Goal: Task Accomplishment & Management: Use online tool/utility

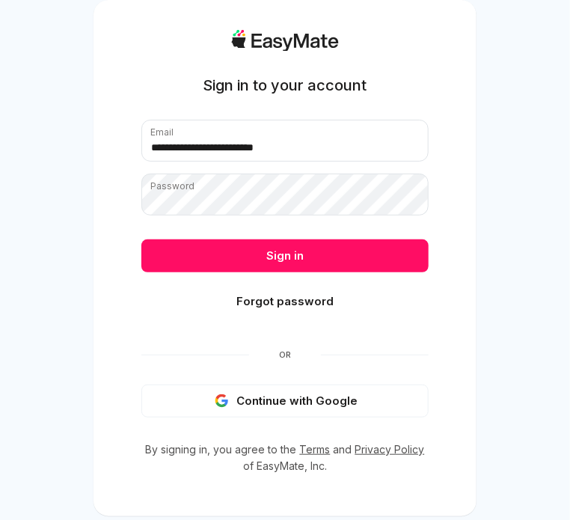
click at [141, 239] on button "Sign in" at bounding box center [284, 255] width 287 height 33
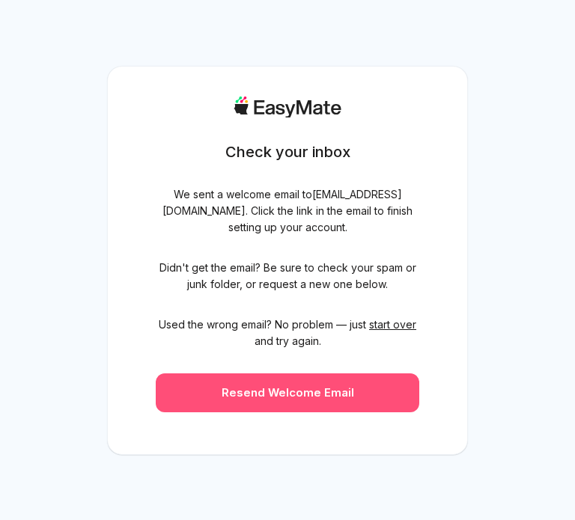
click at [307, 385] on button "Resend Welcome Email" at bounding box center [287, 392] width 263 height 39
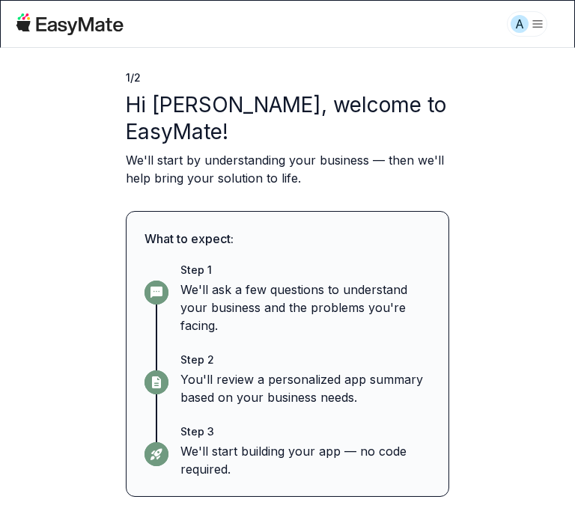
scroll to position [82, 0]
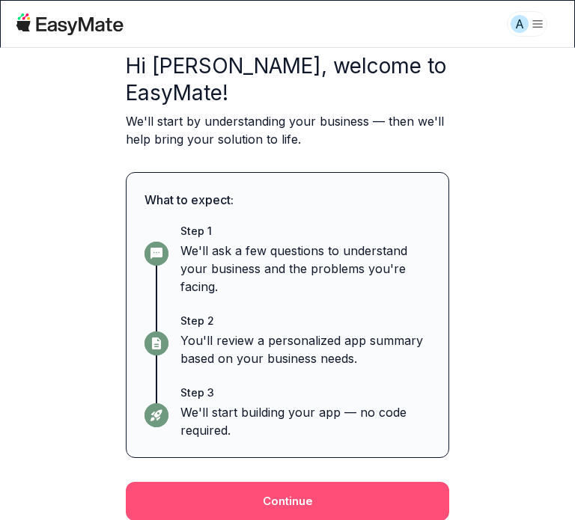
click at [265, 497] on button "Continue" at bounding box center [287, 501] width 323 height 39
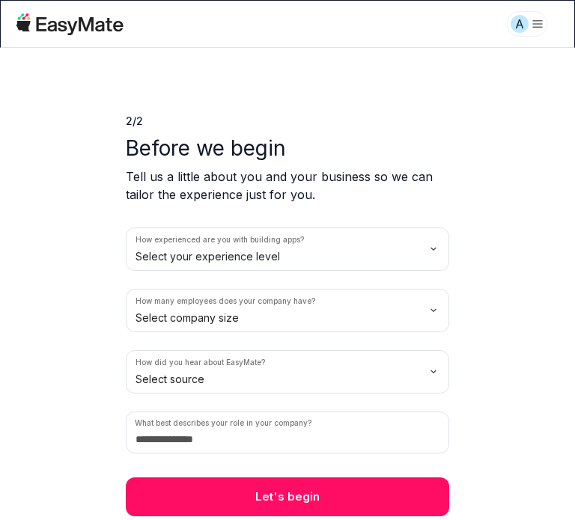
click at [294, 253] on html "A 2 / 2 Before we begin Tell us a little about you and your business so we can …" at bounding box center [287, 260] width 575 height 520
click at [257, 313] on html "A 2 / 2 Before we begin Tell us a little about you and your business so we can …" at bounding box center [287, 260] width 575 height 520
click at [205, 368] on html "A 2 / 2 Before we begin Tell us a little about you and your business so we can …" at bounding box center [287, 260] width 575 height 520
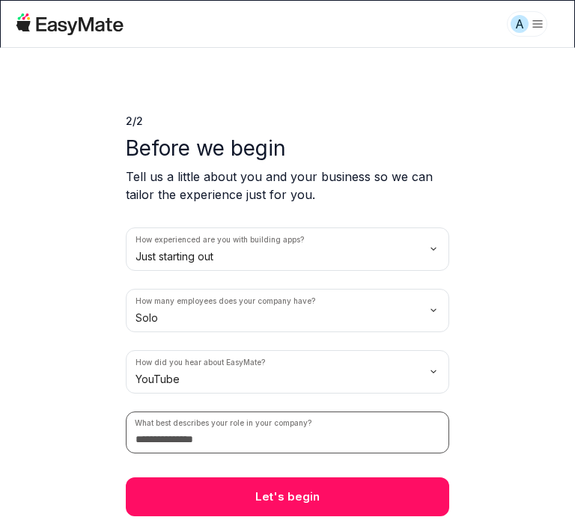
click at [179, 439] on input at bounding box center [287, 433] width 323 height 42
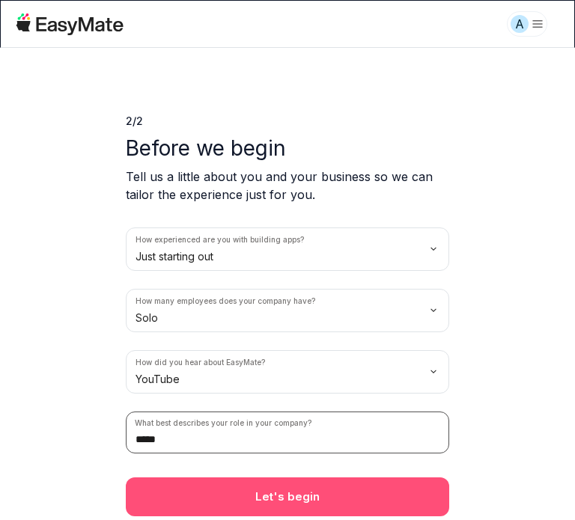
type input "*****"
click at [233, 490] on button "Let's begin" at bounding box center [287, 496] width 323 height 39
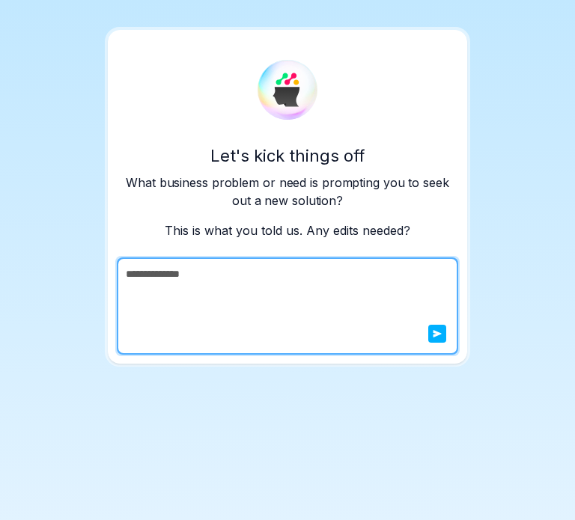
click at [244, 295] on textarea "**********" at bounding box center [286, 305] width 338 height 97
click at [433, 335] on icon "submit" at bounding box center [437, 333] width 9 height 9
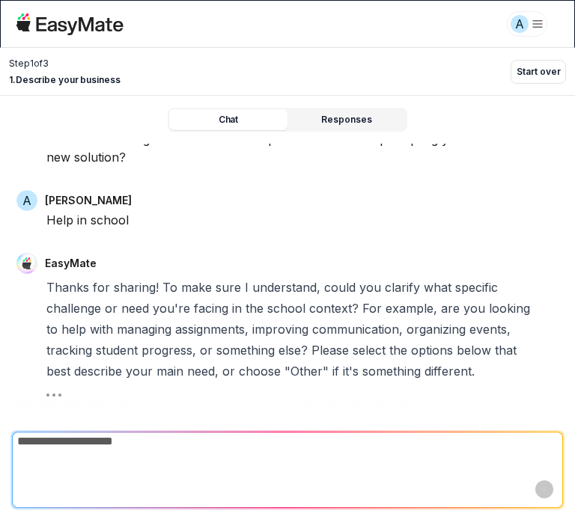
scroll to position [389, 0]
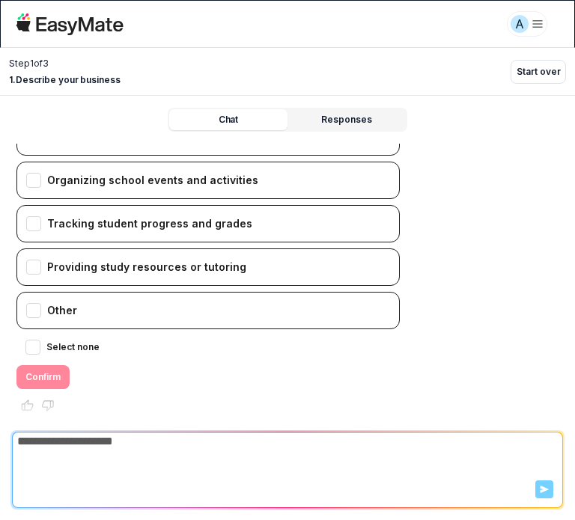
click at [100, 442] on textarea at bounding box center [287, 442] width 549 height 18
paste textarea "**********"
type textarea "**********"
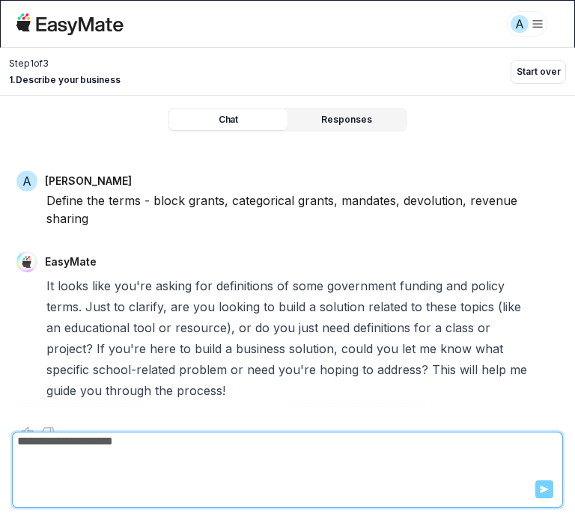
scroll to position [686, 0]
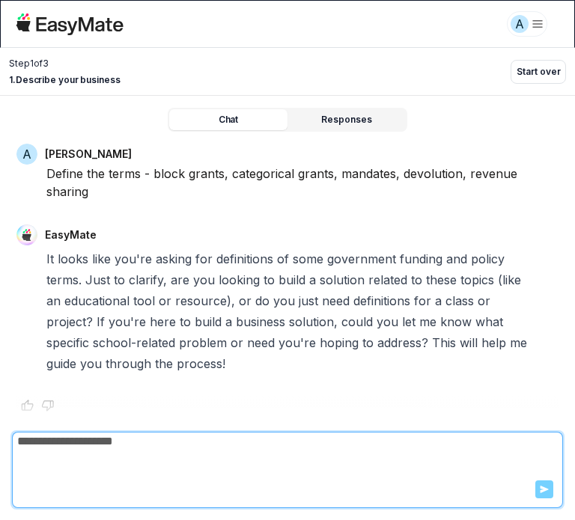
click at [24, 398] on icon at bounding box center [26, 405] width 15 height 15
click at [165, 409] on div at bounding box center [287, 408] width 542 height 24
click at [145, 446] on textarea at bounding box center [287, 442] width 549 height 18
type textarea "**********"
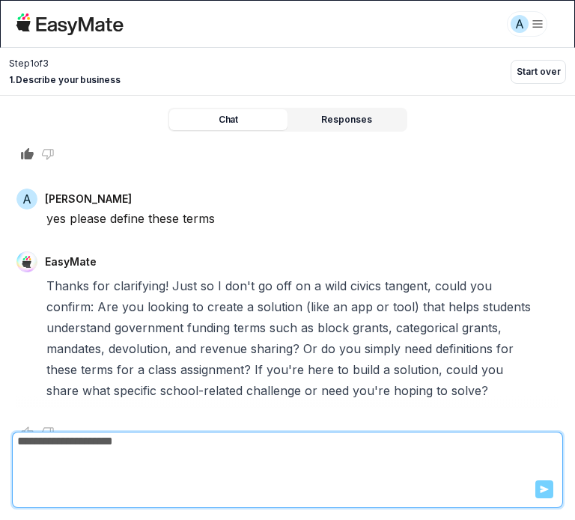
scroll to position [964, 0]
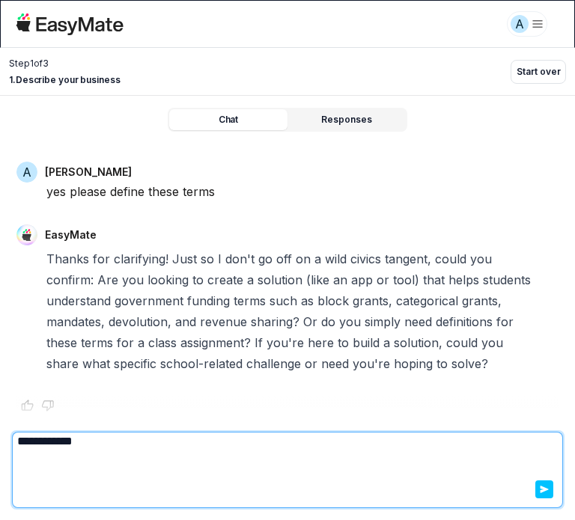
type textarea "**********"
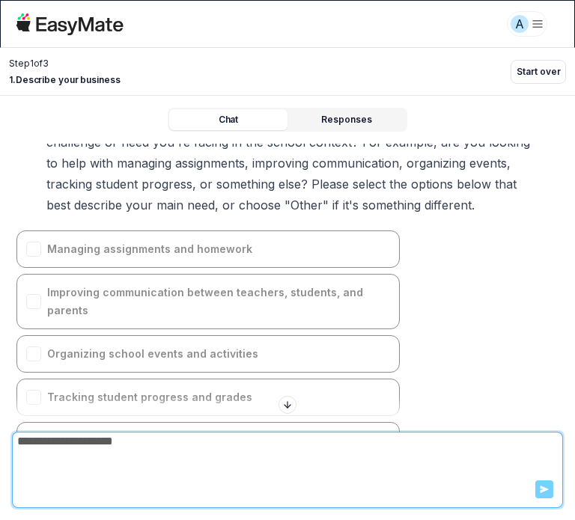
scroll to position [216, 0]
click at [223, 241] on div "Managing assignments and homework Improving communication between teachers, stu…" at bounding box center [207, 396] width 383 height 332
click at [183, 257] on div "Managing assignments and homework Improving communication between teachers, stu…" at bounding box center [207, 396] width 383 height 332
click at [31, 253] on div "Managing assignments and homework Improving communication between teachers, stu…" at bounding box center [207, 396] width 383 height 332
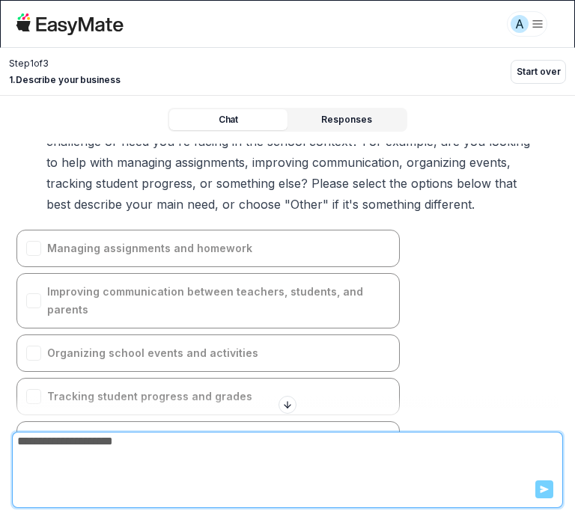
click at [31, 253] on div "Managing assignments and homework Improving communication between teachers, stu…" at bounding box center [207, 396] width 383 height 332
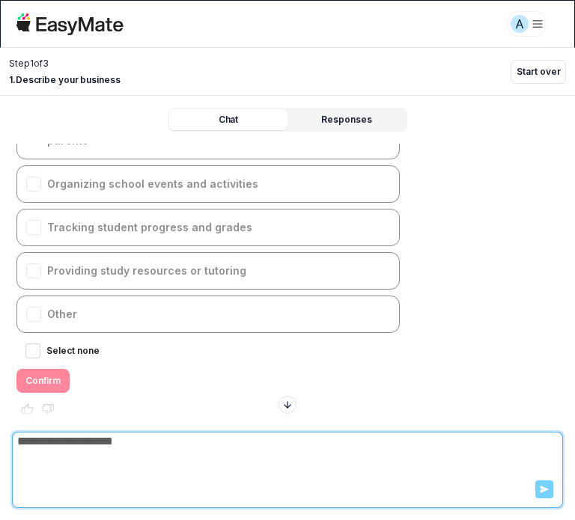
scroll to position [391, 0]
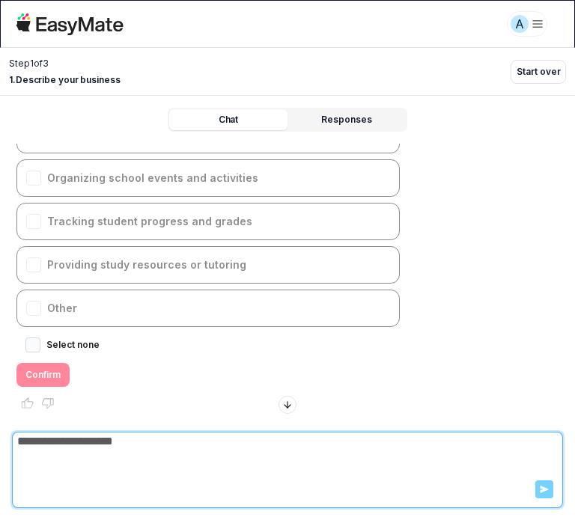
click at [32, 338] on button "Select none" at bounding box center [32, 345] width 15 height 15
click at [32, 288] on div "Managing assignments and homework Improving communication between teachers, stu…" at bounding box center [207, 221] width 383 height 332
click at [34, 279] on div "Managing assignments and homework Improving communication between teachers, stu…" at bounding box center [207, 221] width 383 height 332
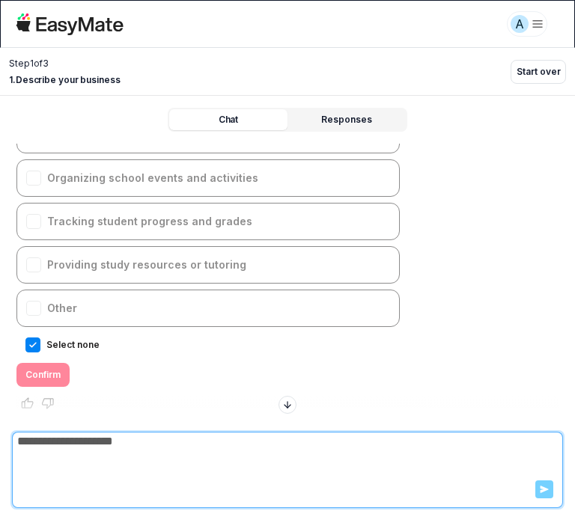
click at [46, 277] on div "Managing assignments and homework Improving communication between teachers, stu…" at bounding box center [207, 221] width 383 height 332
click at [30, 338] on button "Select none" at bounding box center [32, 345] width 15 height 15
click at [56, 347] on div "Select none Confirm" at bounding box center [207, 361] width 383 height 51
click at [91, 345] on div "Select none Confirm" at bounding box center [207, 361] width 383 height 51
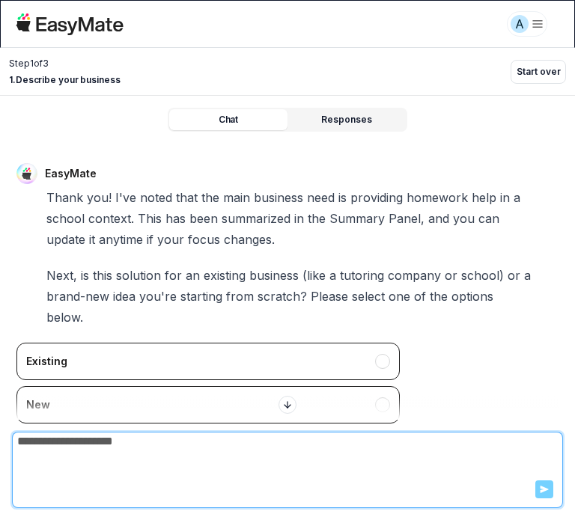
scroll to position [1316, 0]
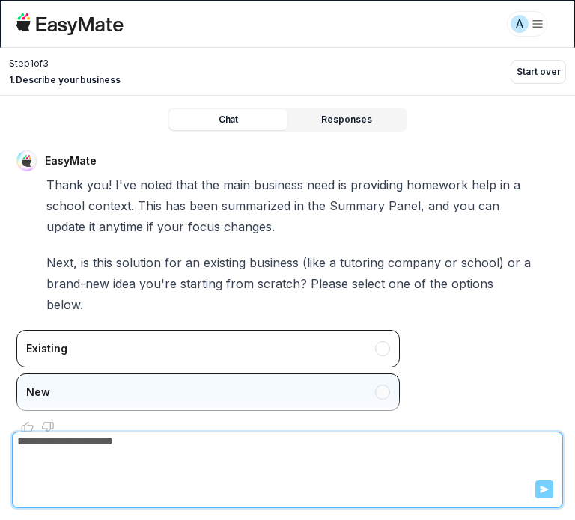
click at [141, 373] on div "New" at bounding box center [207, 391] width 383 height 37
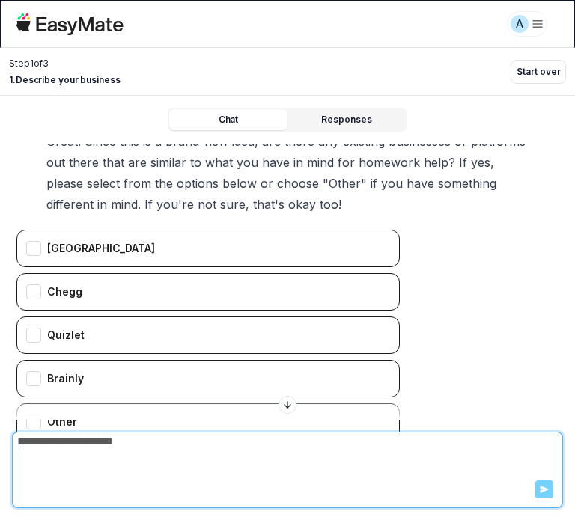
scroll to position [1732, 0]
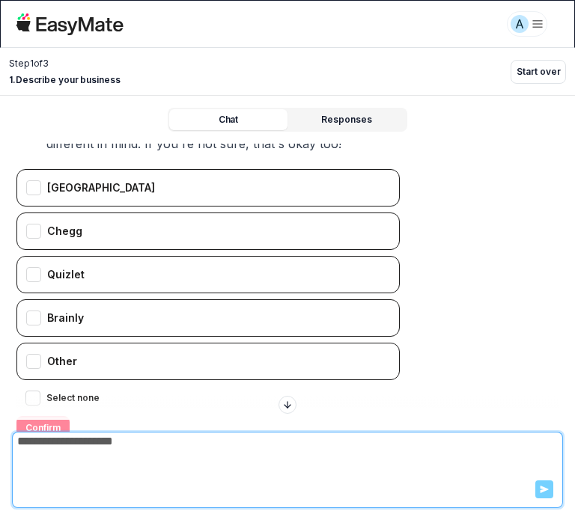
click at [67, 389] on label "Select none" at bounding box center [72, 398] width 53 height 18
click at [40, 391] on button "Select none" at bounding box center [32, 398] width 15 height 15
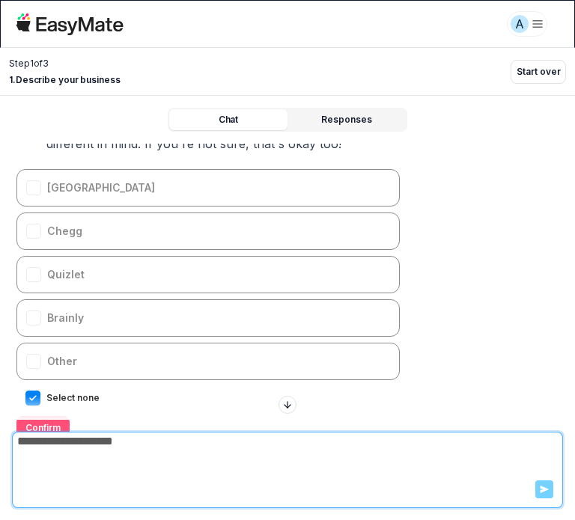
click at [40, 416] on button "Confirm" at bounding box center [42, 428] width 53 height 24
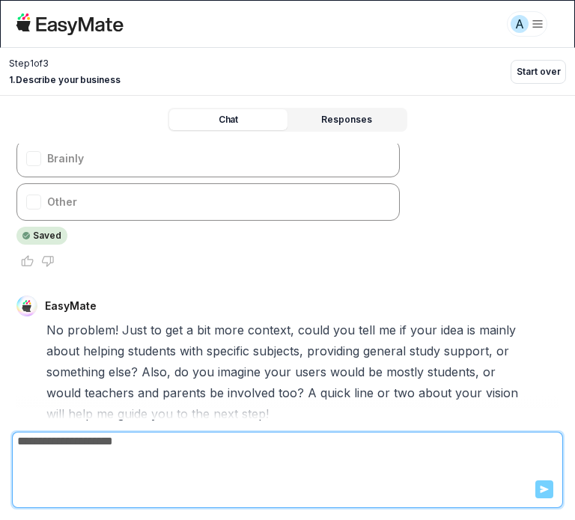
scroll to position [1918, 0]
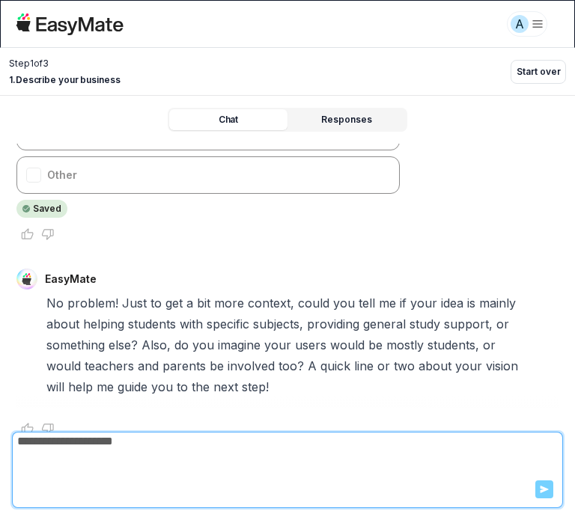
click at [120, 448] on textarea at bounding box center [287, 442] width 549 height 18
type textarea "*"
click at [205, 439] on textarea "**********" at bounding box center [287, 442] width 549 height 18
click at [254, 450] on textarea "**********" at bounding box center [287, 442] width 549 height 18
type textarea "**********"
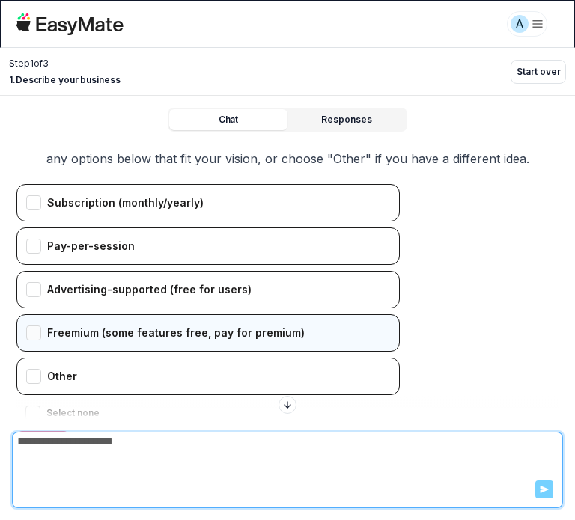
scroll to position [2424, 0]
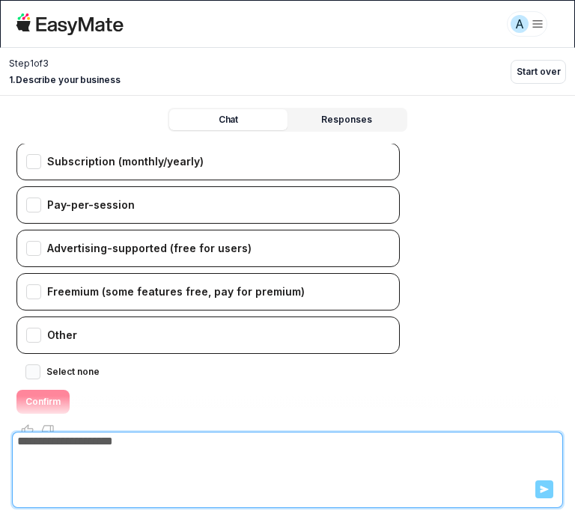
click at [28, 364] on button "Select none" at bounding box center [32, 371] width 15 height 15
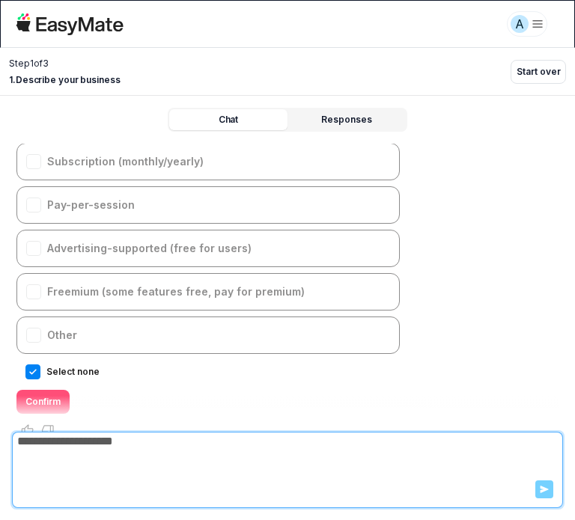
click at [48, 390] on button "Confirm" at bounding box center [42, 402] width 53 height 24
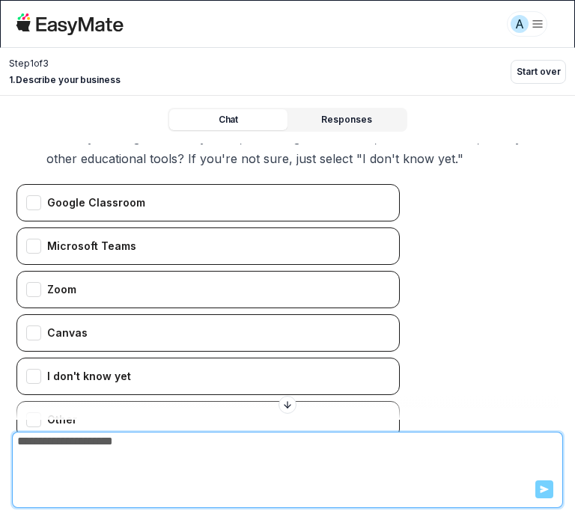
scroll to position [2793, 0]
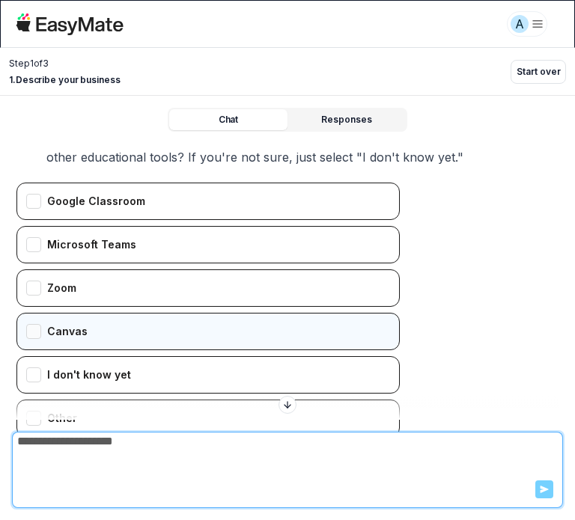
click at [117, 313] on div "Canvas" at bounding box center [207, 331] width 383 height 37
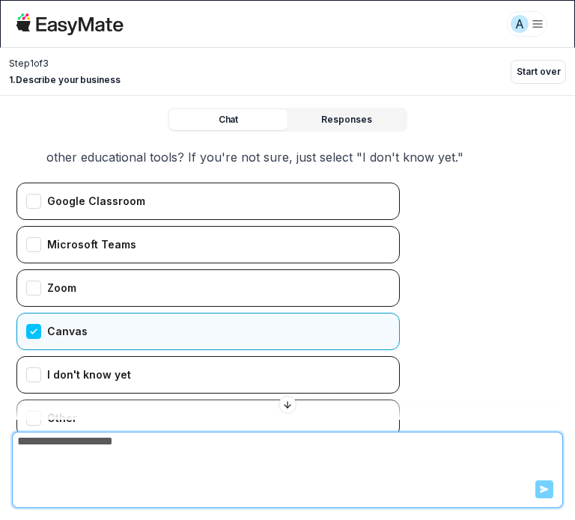
scroll to position [2874, 0]
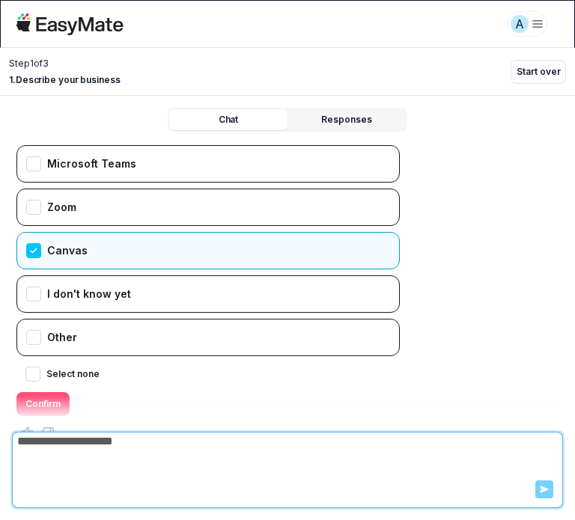
click at [46, 392] on button "Confirm" at bounding box center [42, 404] width 53 height 24
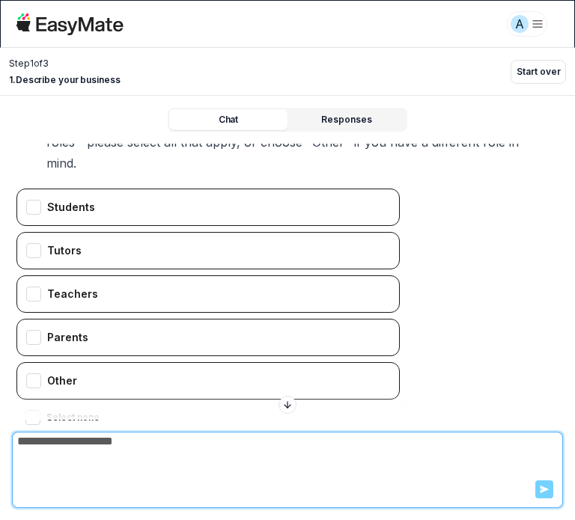
scroll to position [3340, 0]
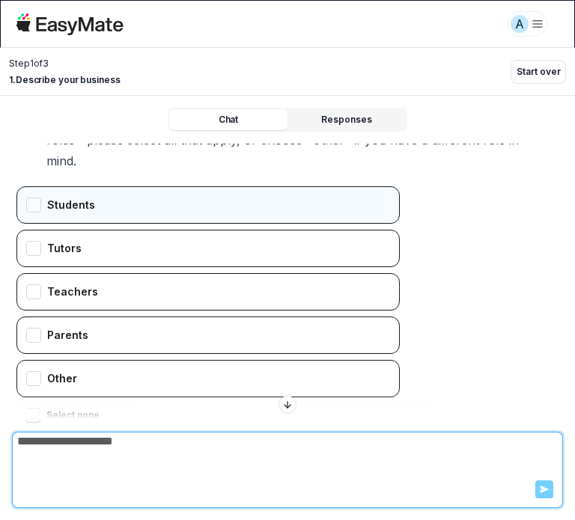
click at [106, 186] on div "Students" at bounding box center [207, 204] width 383 height 37
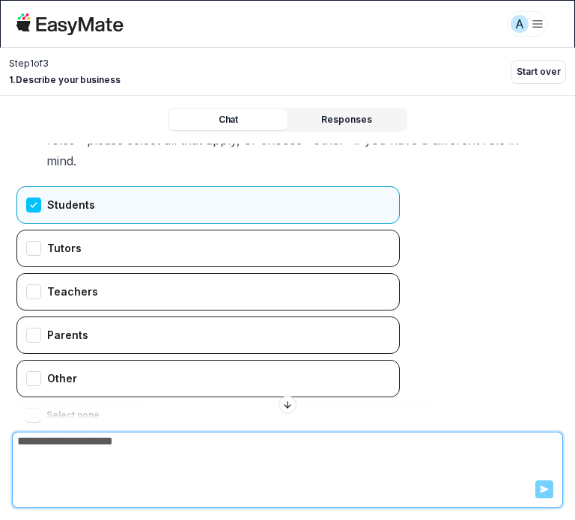
click at [48, 433] on button "Confirm" at bounding box center [42, 445] width 53 height 24
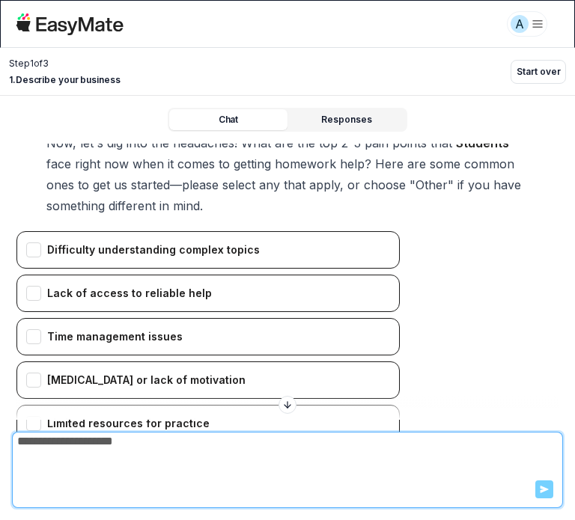
scroll to position [3760, 0]
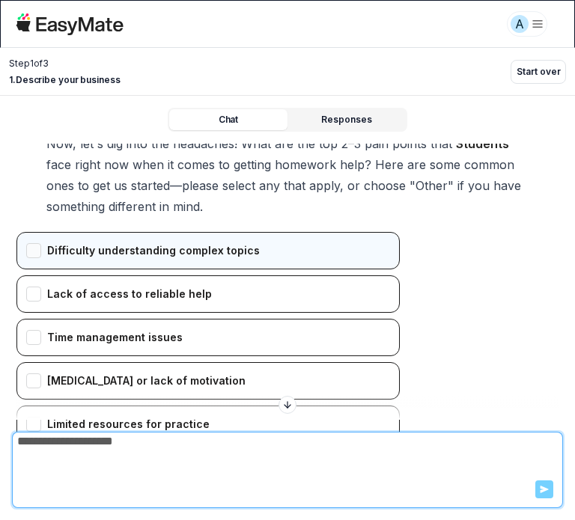
click at [169, 232] on div "Difficulty understanding complex topics" at bounding box center [207, 250] width 383 height 37
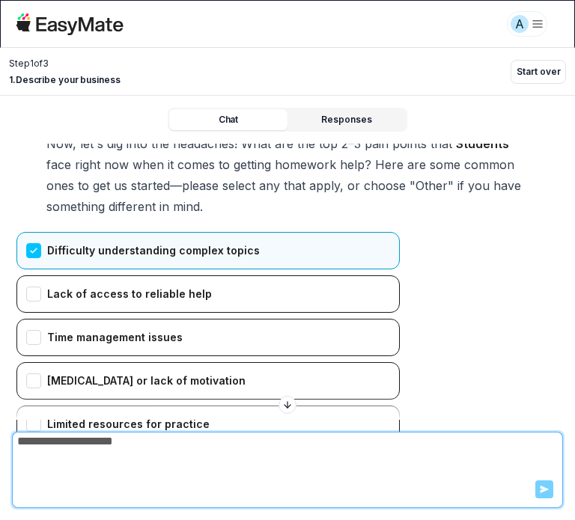
click at [467, 282] on div "Difficulty understanding complex topics Lack of access to reliable help Time ma…" at bounding box center [287, 389] width 542 height 314
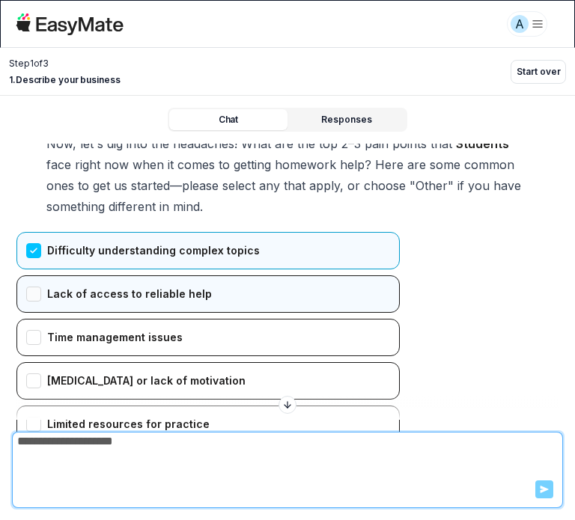
scroll to position [3887, 0]
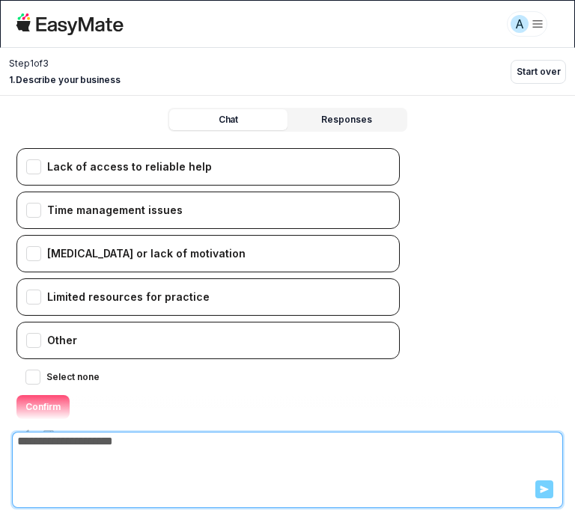
click at [34, 395] on button "Confirm" at bounding box center [42, 407] width 53 height 24
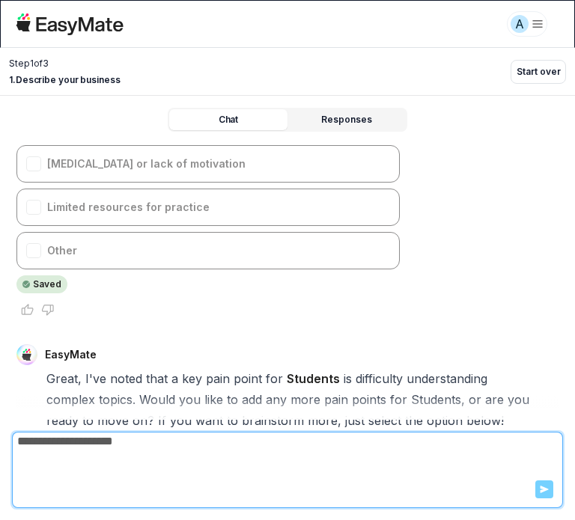
scroll to position [4084, 0]
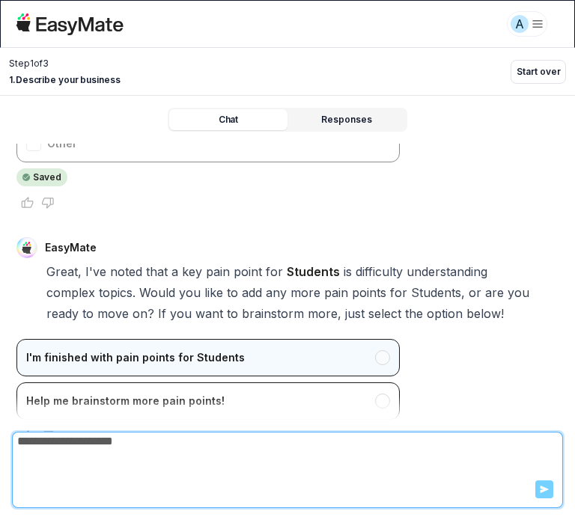
click at [258, 339] on div "I'm finished with pain points for Students" at bounding box center [207, 357] width 383 height 37
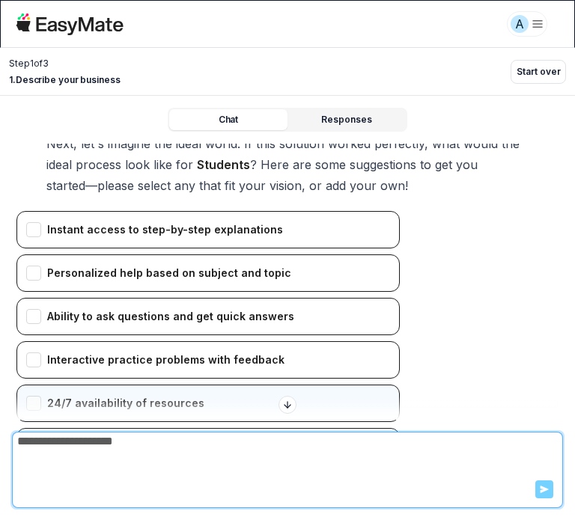
scroll to position [4502, 0]
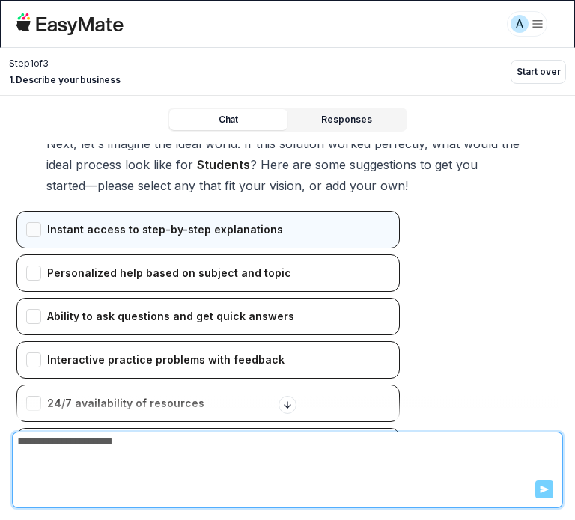
click at [234, 211] on div "Instant access to step-by-step explanations" at bounding box center [207, 229] width 383 height 37
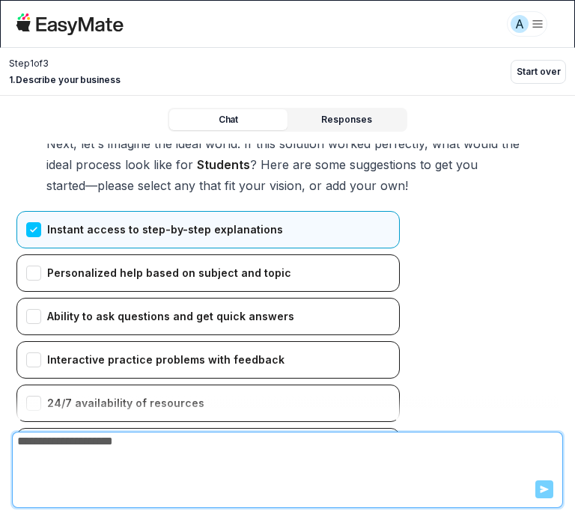
scroll to position [4606, 0]
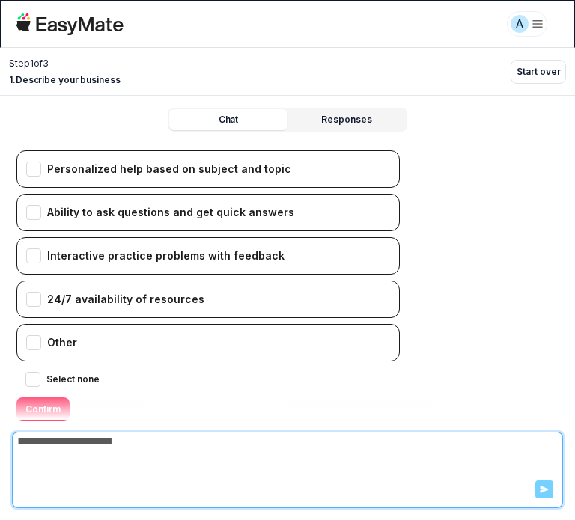
click at [52, 397] on button "Confirm" at bounding box center [42, 409] width 53 height 24
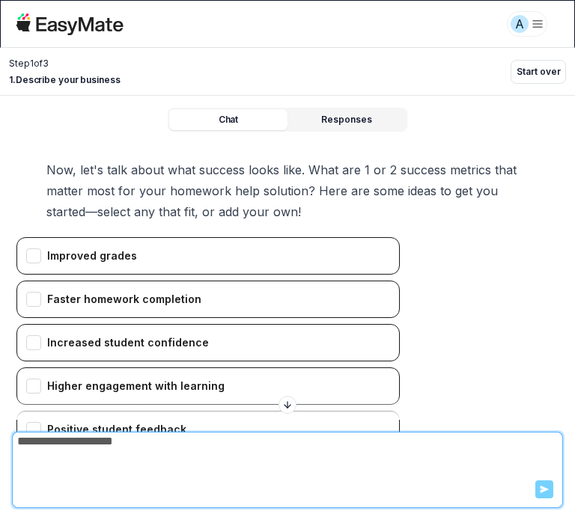
scroll to position [4966, 0]
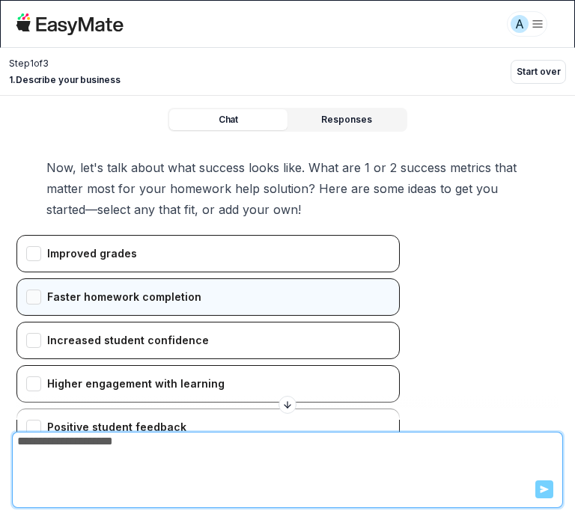
click at [194, 278] on div "Faster homework completion" at bounding box center [207, 296] width 383 height 37
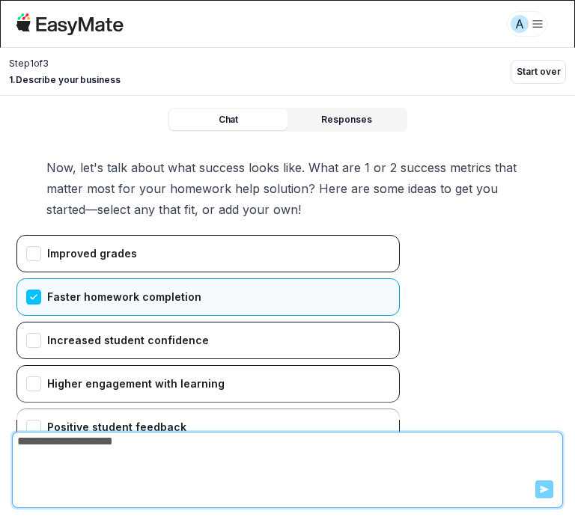
scroll to position [5092, 0]
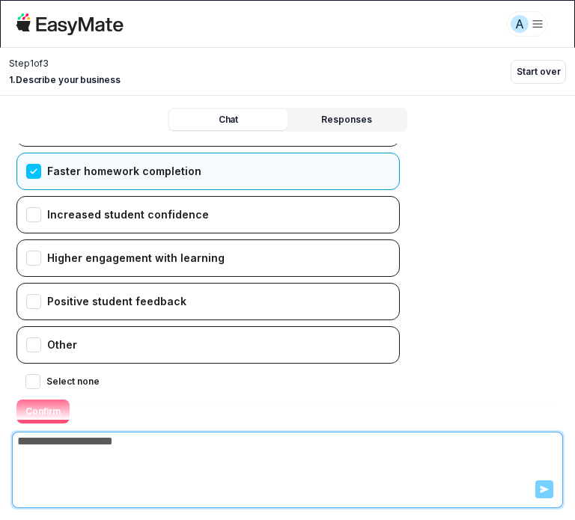
click at [46, 400] on button "Confirm" at bounding box center [42, 412] width 53 height 24
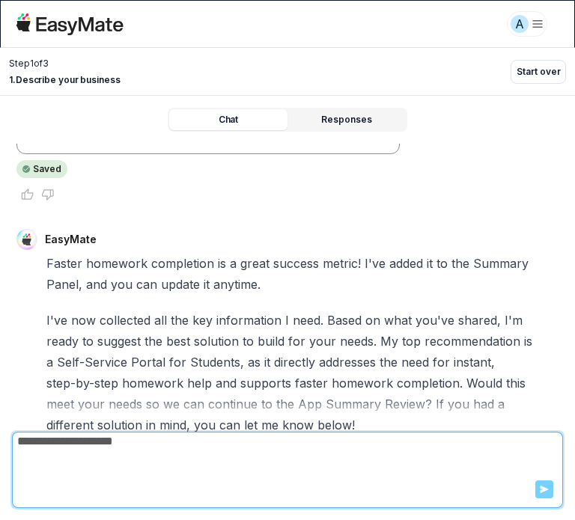
scroll to position [5496, 0]
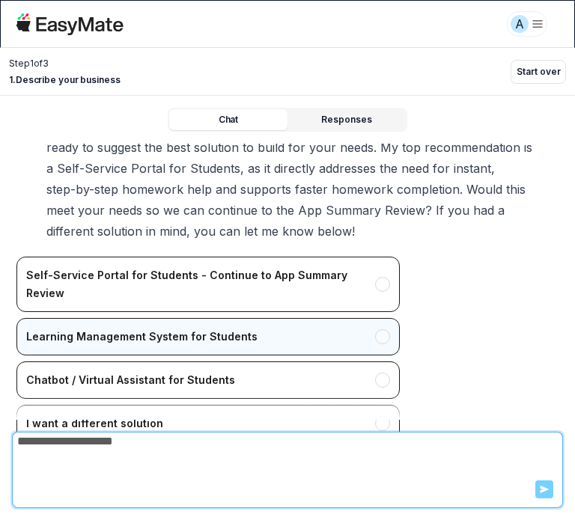
click at [239, 318] on div "Learning Management System for Students" at bounding box center [207, 336] width 383 height 37
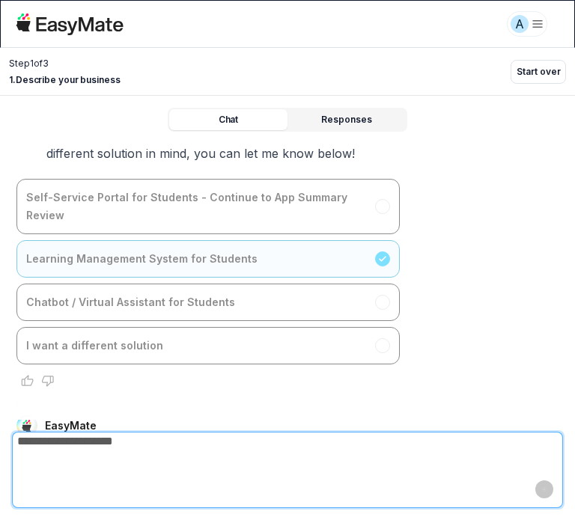
scroll to position [5579, 0]
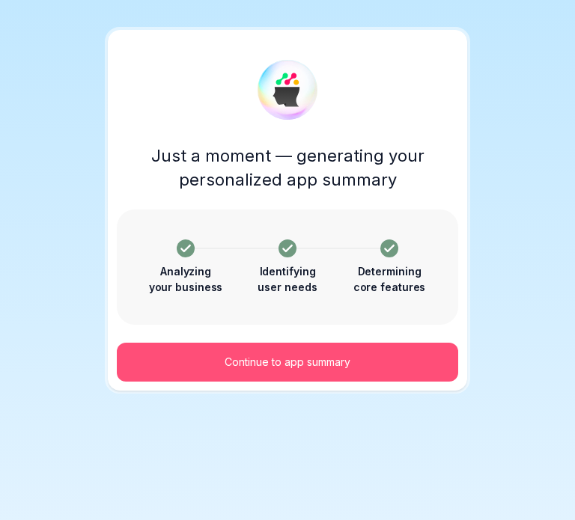
click at [320, 355] on p "Continue to app summary" at bounding box center [288, 362] width 126 height 16
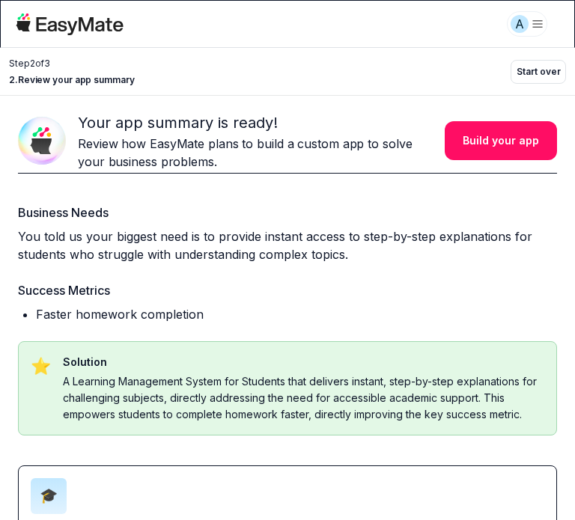
click at [538, 21] on html "A Step 2 of 3 2 . Review your app summary Start over Your app summary is ready!…" at bounding box center [287, 260] width 575 height 520
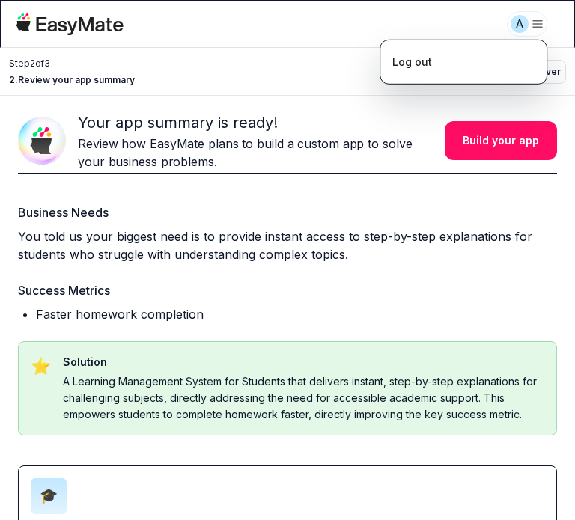
click at [538, 21] on html "A Step 2 of 3 2 . Review your app summary Start over Your app summary is ready!…" at bounding box center [287, 260] width 575 height 520
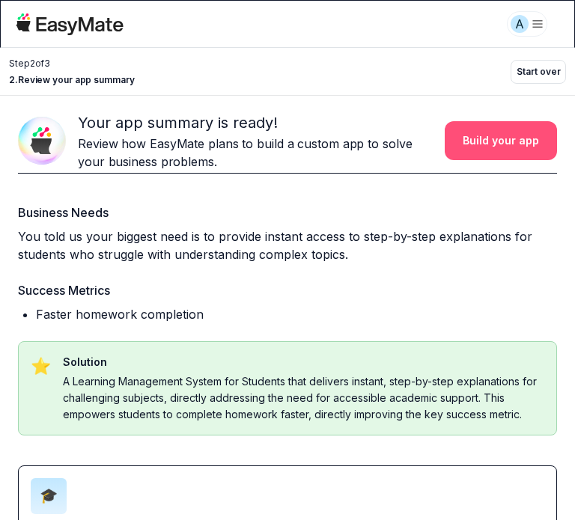
click at [500, 140] on button "Build your app" at bounding box center [501, 140] width 112 height 39
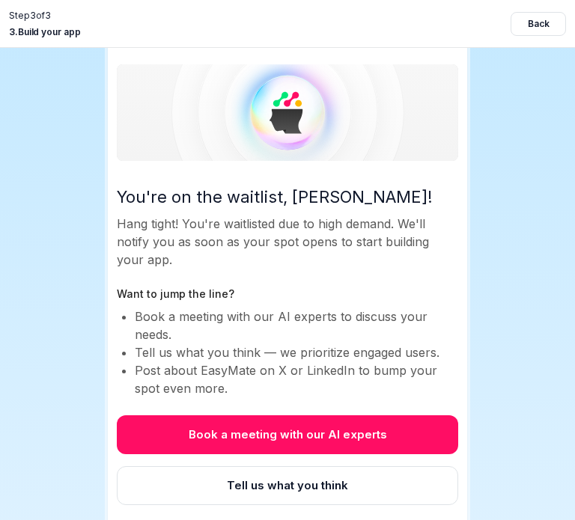
scroll to position [147, 0]
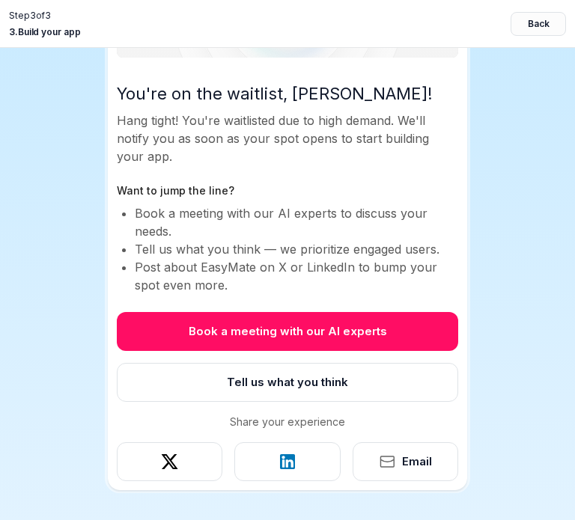
click at [543, 19] on button "Back" at bounding box center [537, 24] width 55 height 24
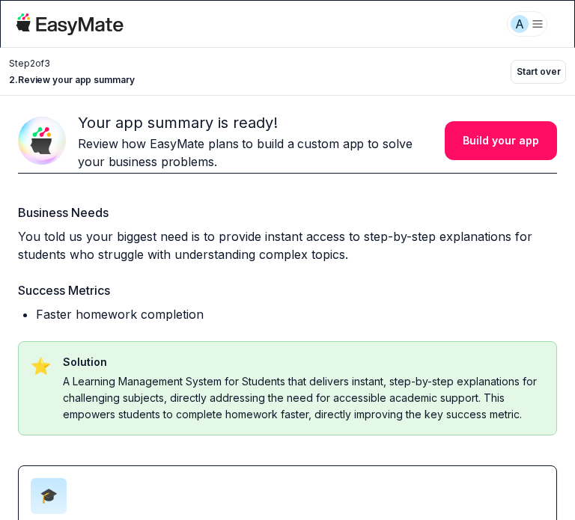
click at [63, 138] on img at bounding box center [42, 141] width 48 height 48
click at [229, 186] on div "Business Needs You told us your biggest need is to provide instant access to st…" at bounding box center [287, 320] width 539 height 292
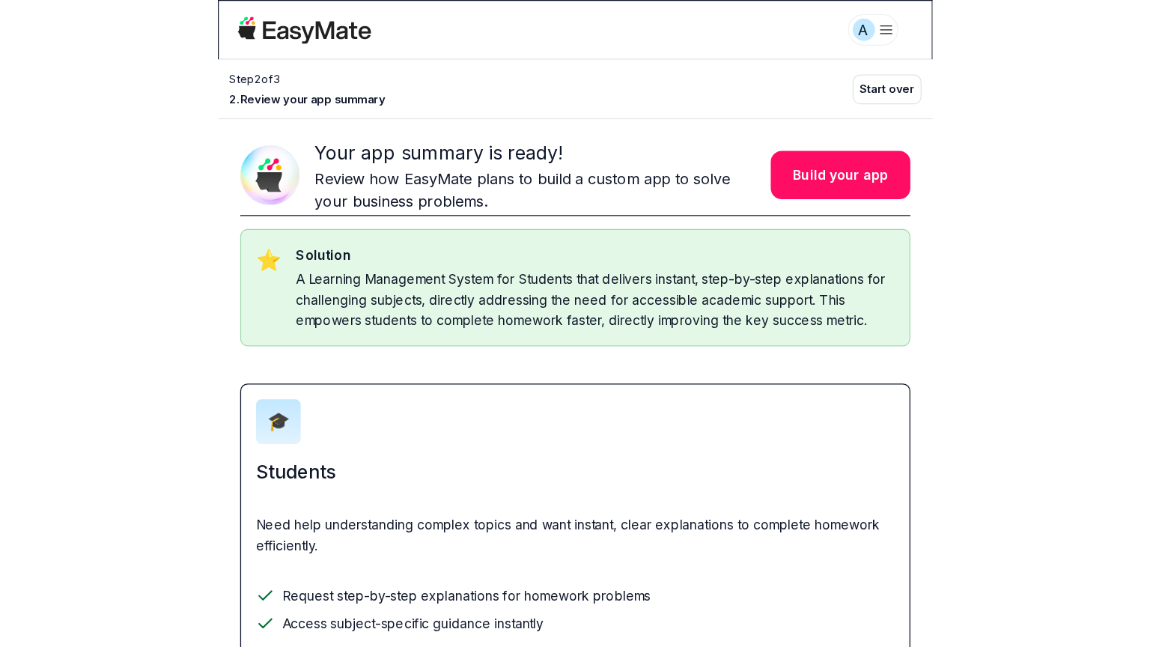
scroll to position [283, 0]
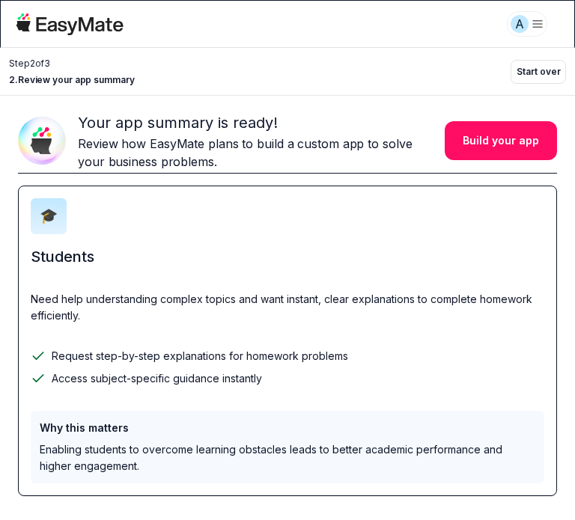
click at [174, 442] on p "Enabling students to overcome learning obstacles leads to better academic perfo…" at bounding box center [287, 458] width 495 height 33
click at [197, 370] on p "Access subject-specific guidance instantly" at bounding box center [157, 378] width 210 height 16
click at [70, 85] on span "2 . Review your app summary" at bounding box center [72, 79] width 126 height 13
click at [210, 108] on div "Your app summary is ready! Review how EasyMate plans to build a custom app to s…" at bounding box center [287, 141] width 539 height 66
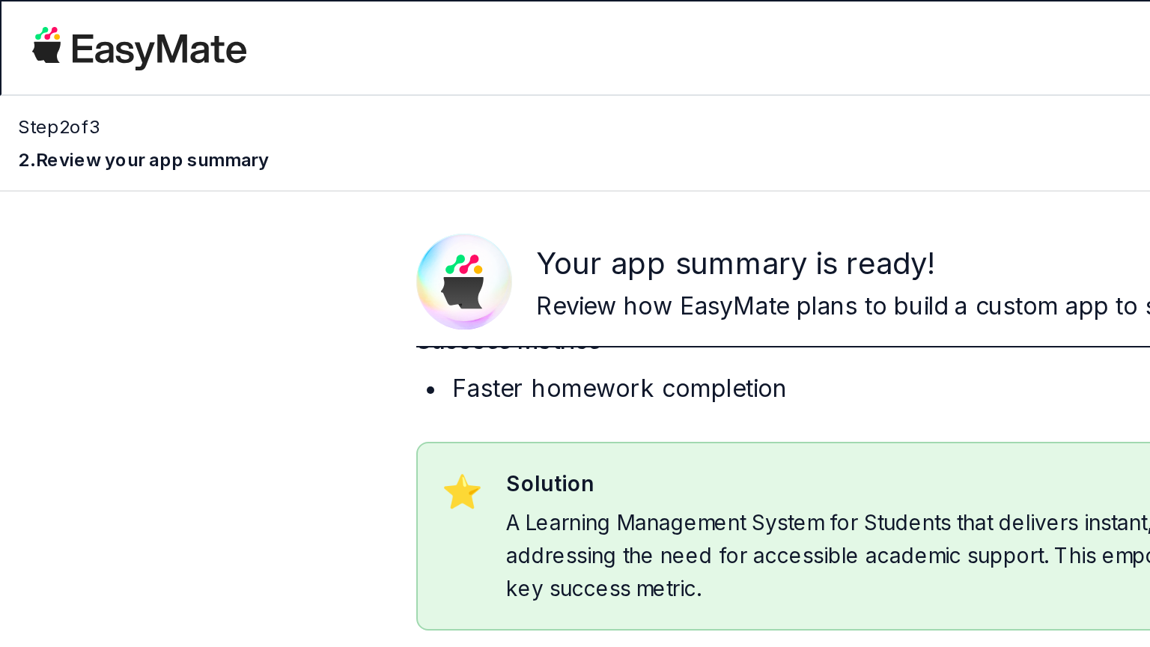
scroll to position [123, 0]
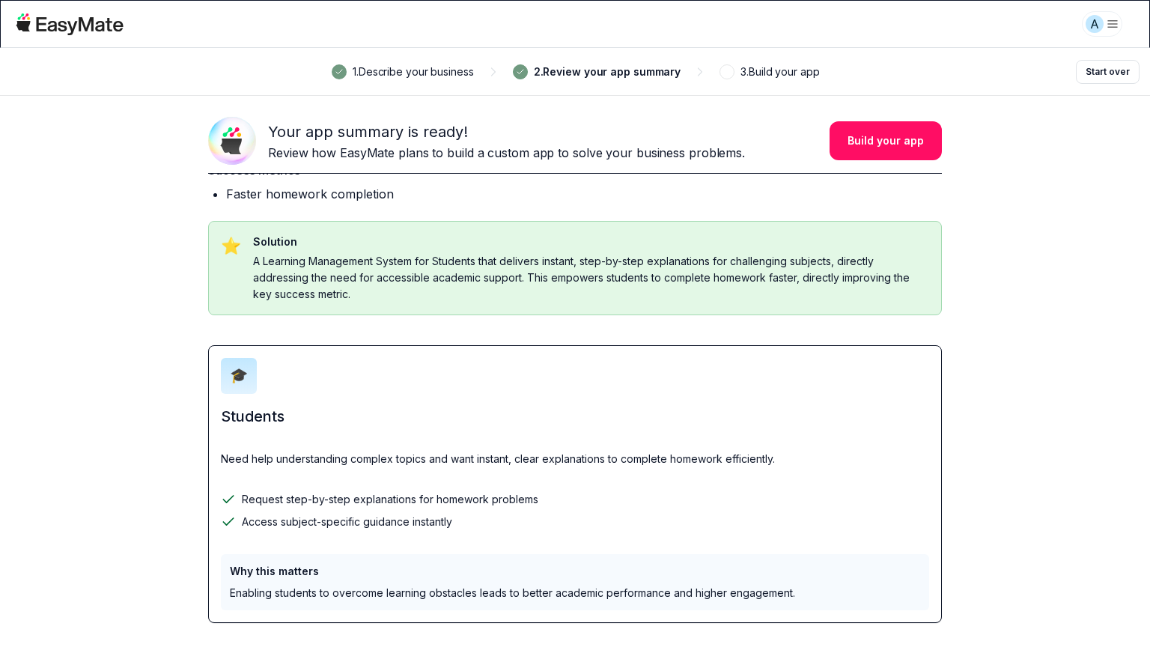
click at [570, 75] on span at bounding box center [726, 71] width 9 height 9
click at [570, 73] on p "3 . Build your app" at bounding box center [779, 72] width 79 height 16
click at [570, 82] on div "1 . Describe your business 2 . Review your app summary 3 . Build your app Start…" at bounding box center [575, 71] width 1150 height 47
click at [570, 146] on button "Build your app" at bounding box center [885, 140] width 112 height 39
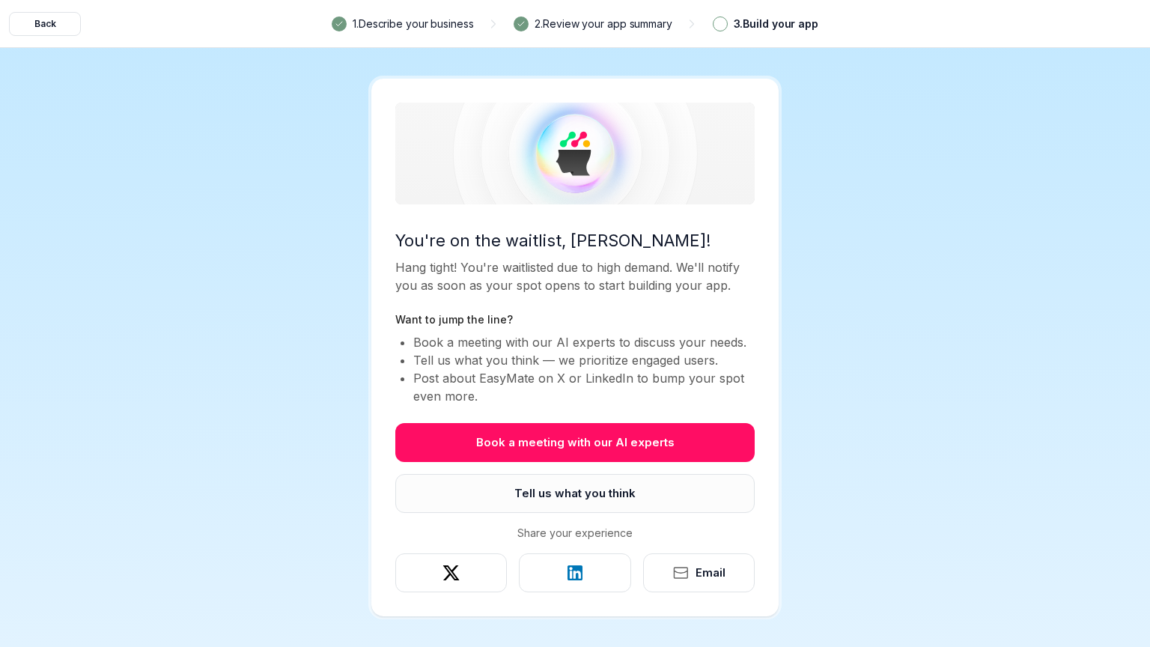
click at [570, 506] on button "Tell us what you think" at bounding box center [574, 493] width 359 height 39
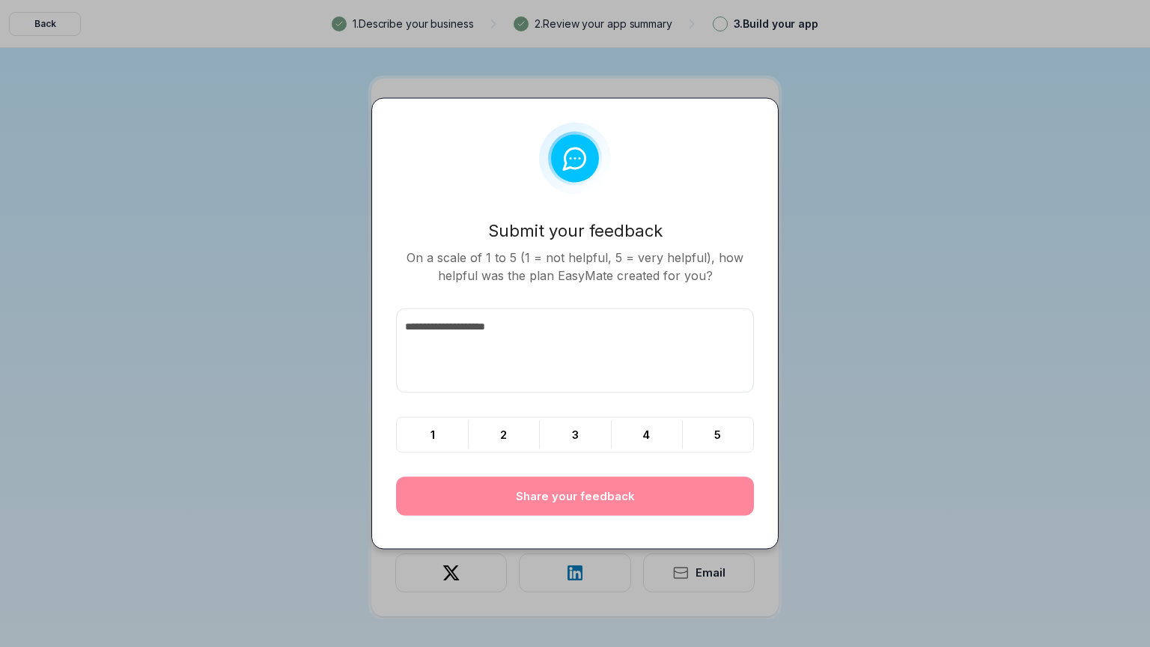
click at [570, 322] on div "Dialog description Submit your feedback Submit your feedback On a scale of 1 to…" at bounding box center [574, 323] width 407 height 451
click at [570, 339] on div at bounding box center [575, 323] width 1150 height 647
